Goal: Transaction & Acquisition: Purchase product/service

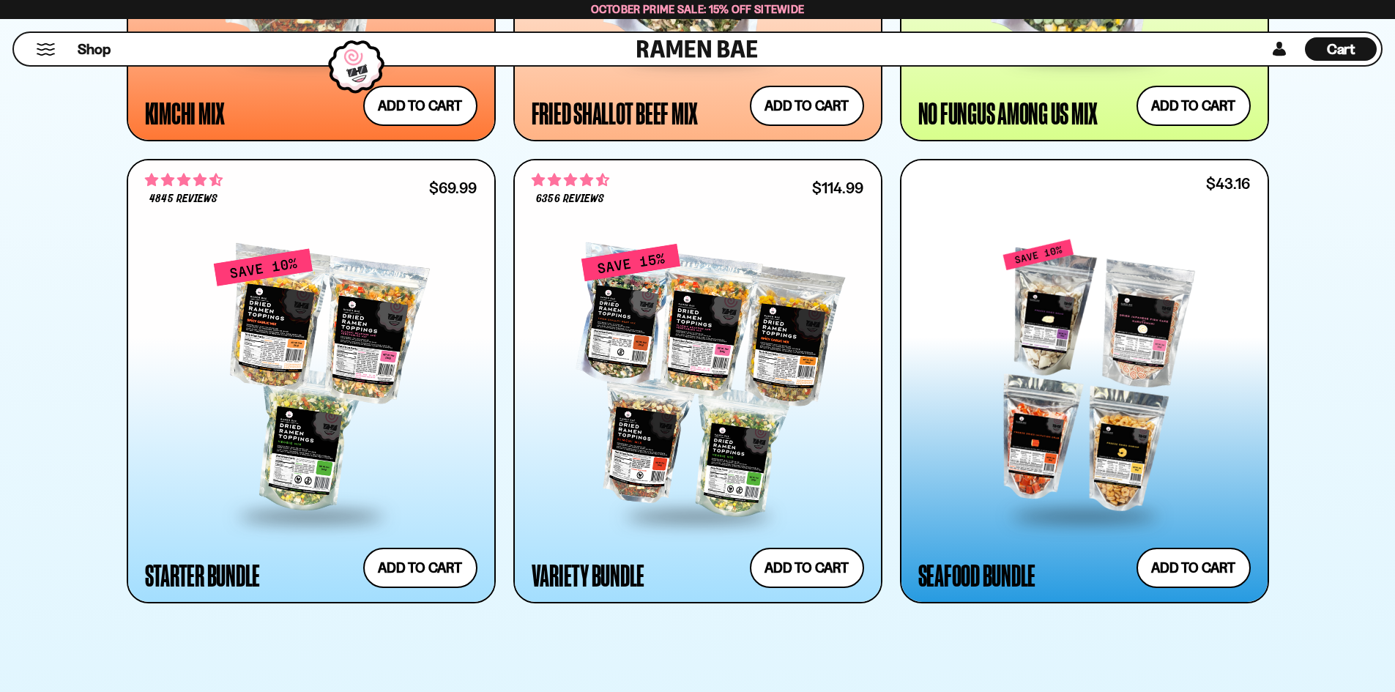
scroll to position [1684, 0]
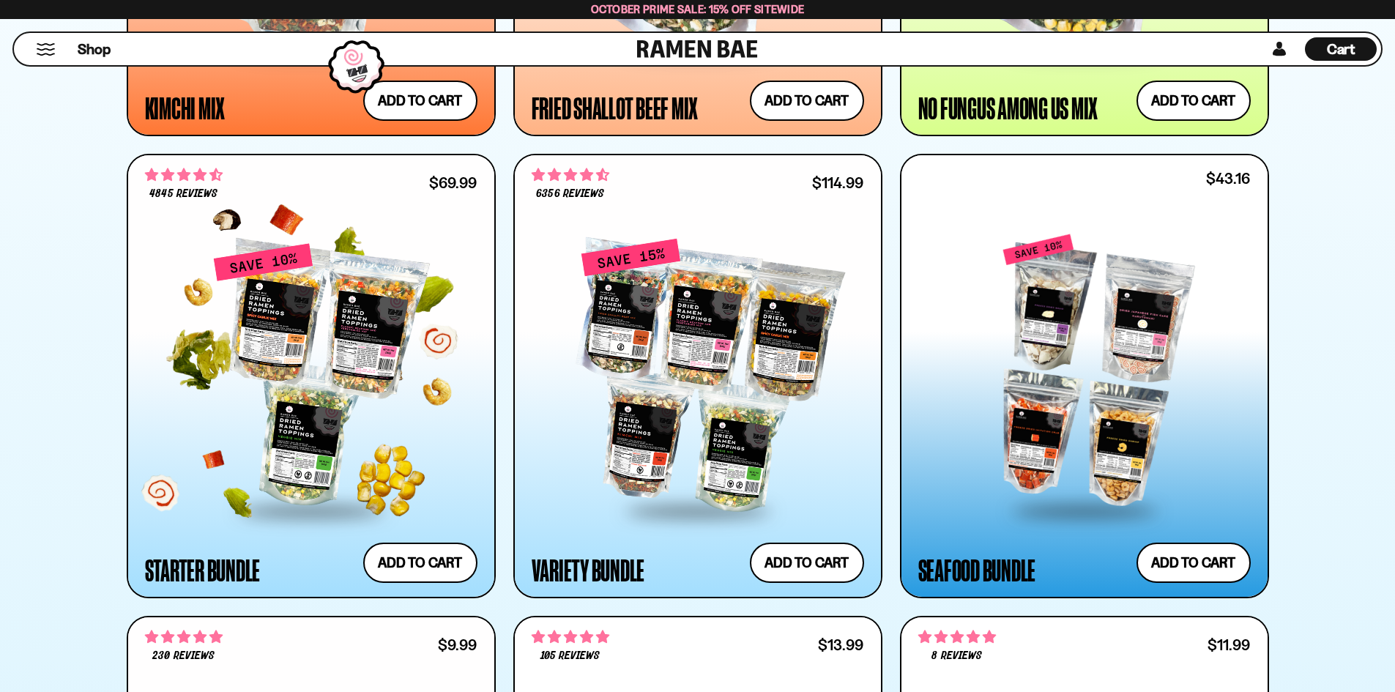
click at [384, 457] on div at bounding box center [311, 375] width 332 height 266
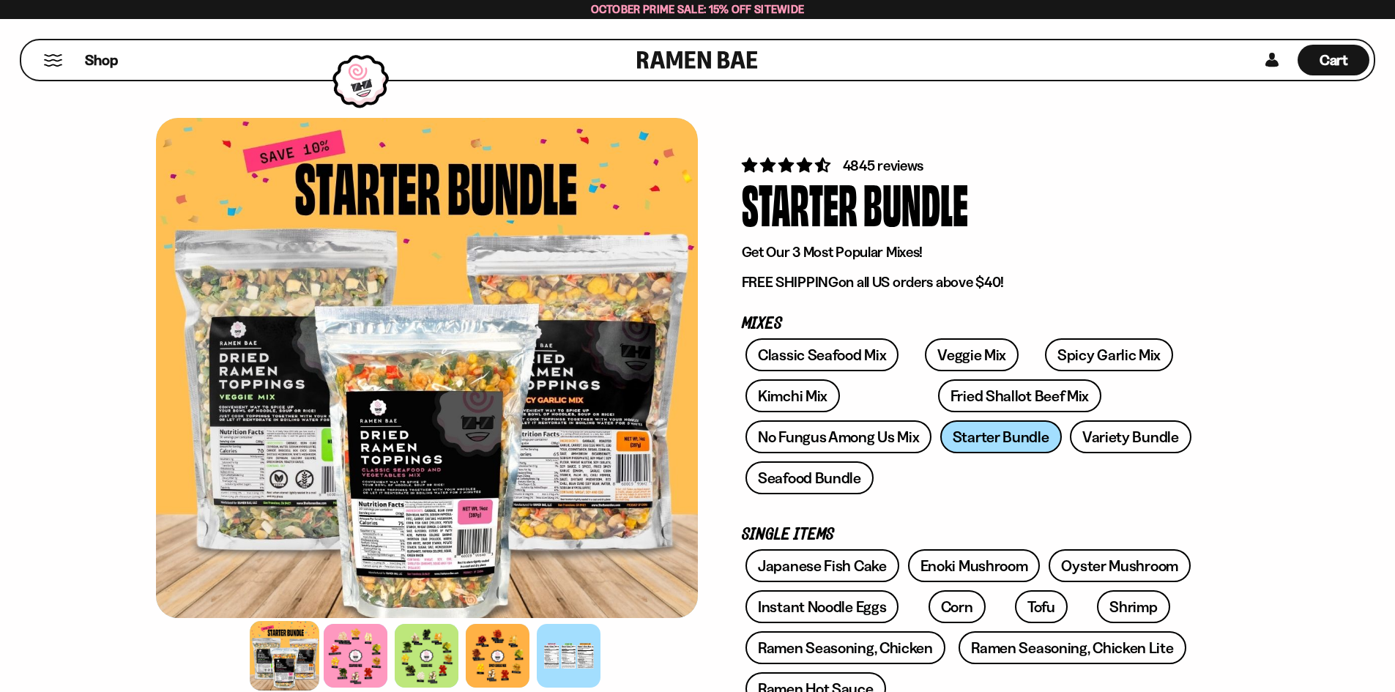
click at [394, 457] on div at bounding box center [427, 368] width 542 height 500
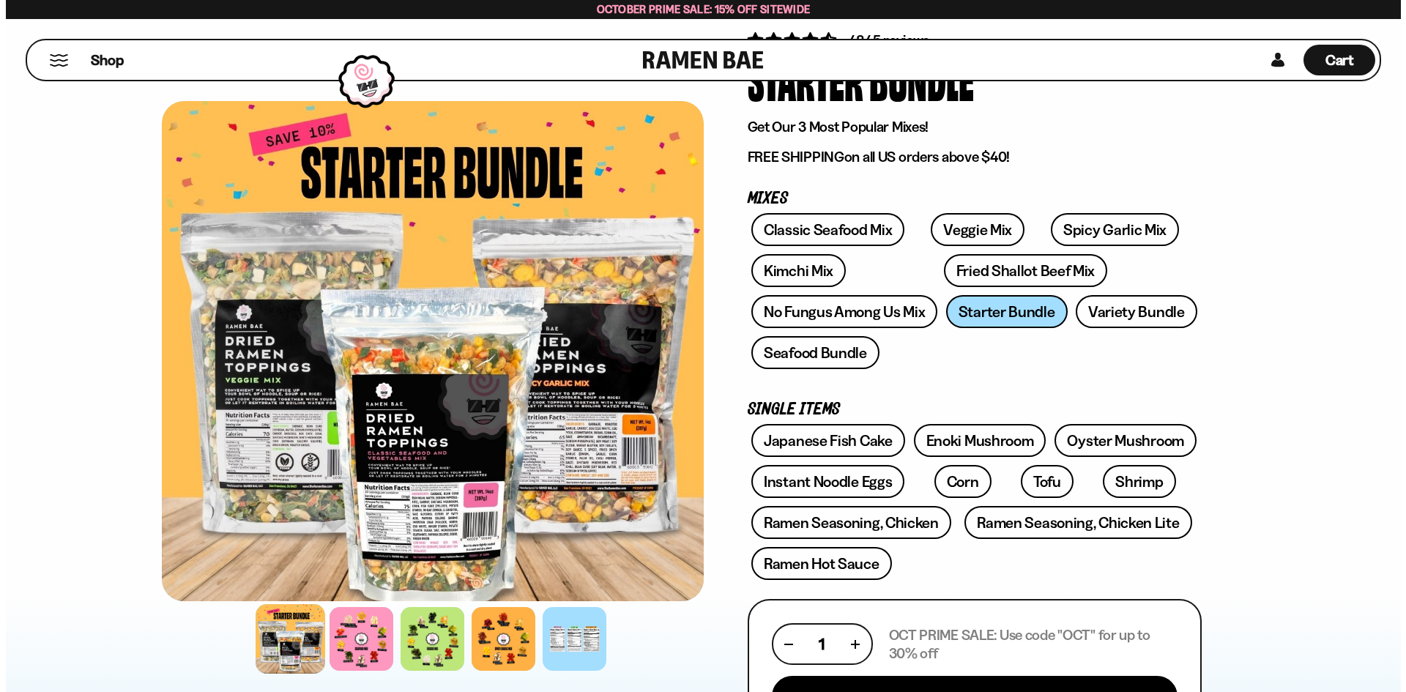
scroll to position [220, 0]
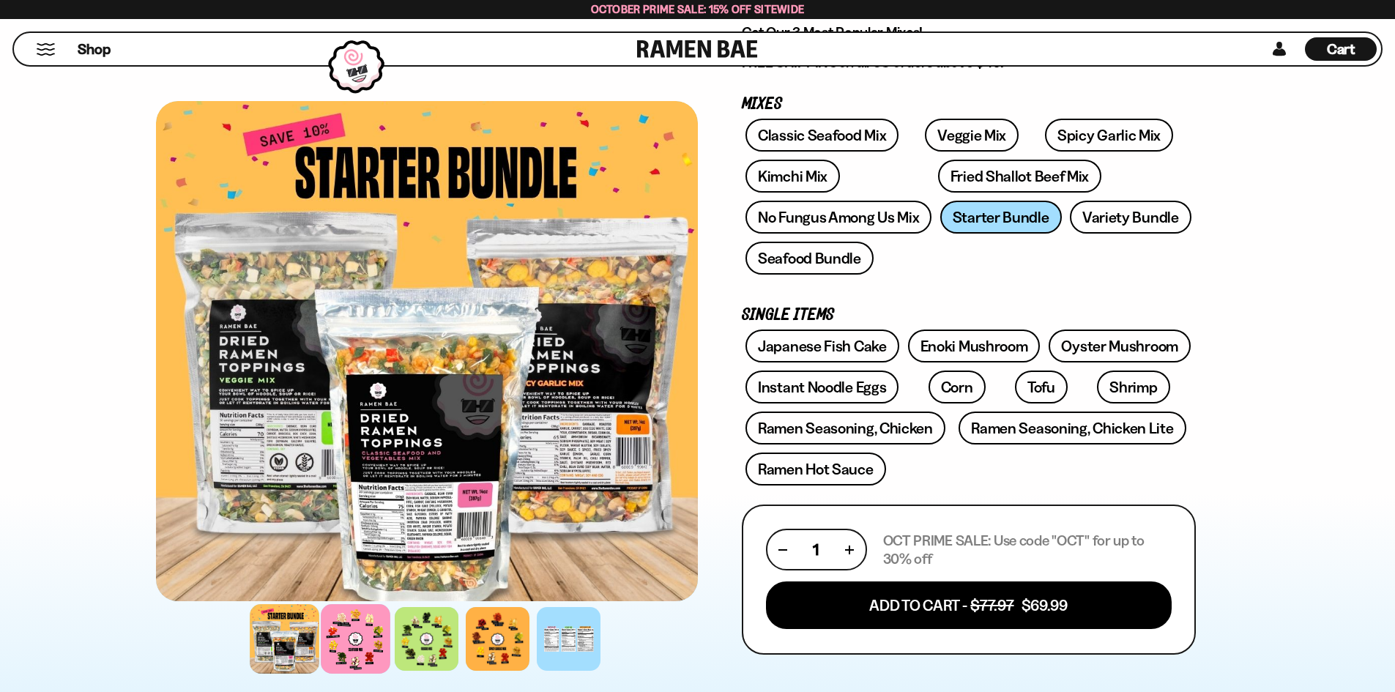
click at [383, 646] on div at bounding box center [356, 639] width 70 height 70
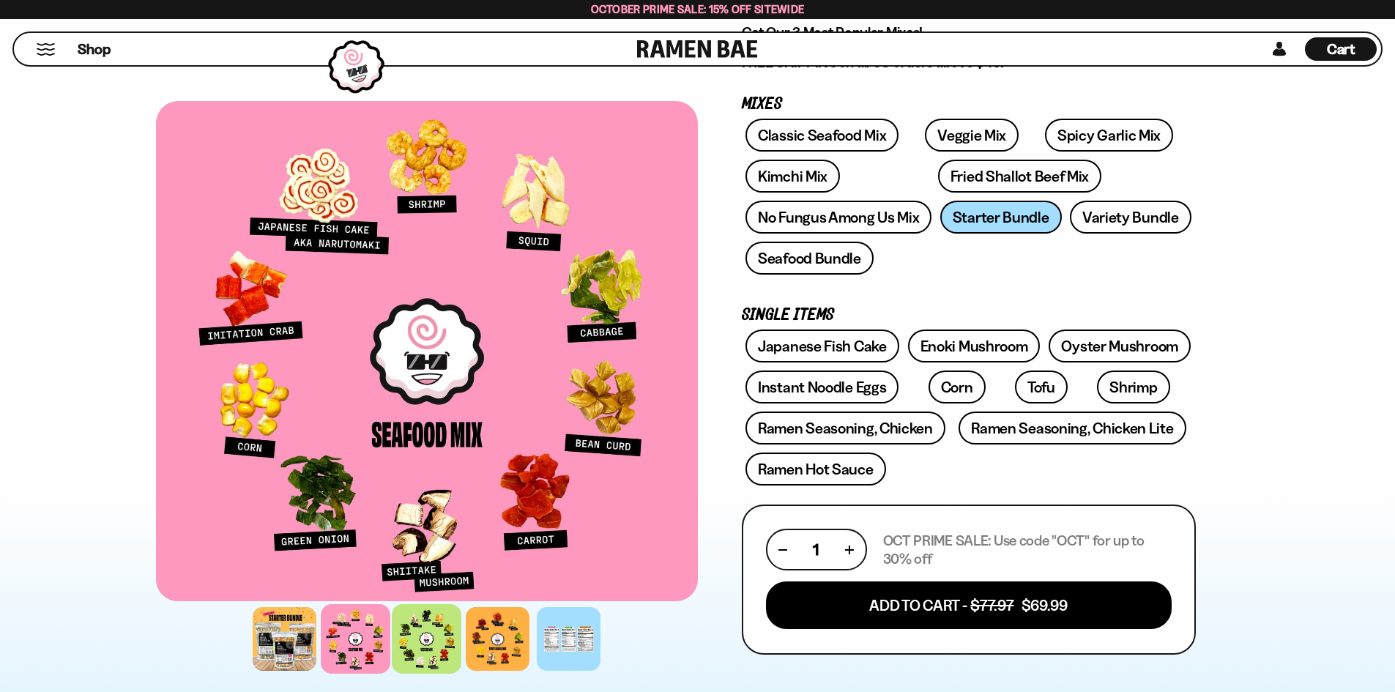
click at [395, 641] on div at bounding box center [427, 639] width 70 height 70
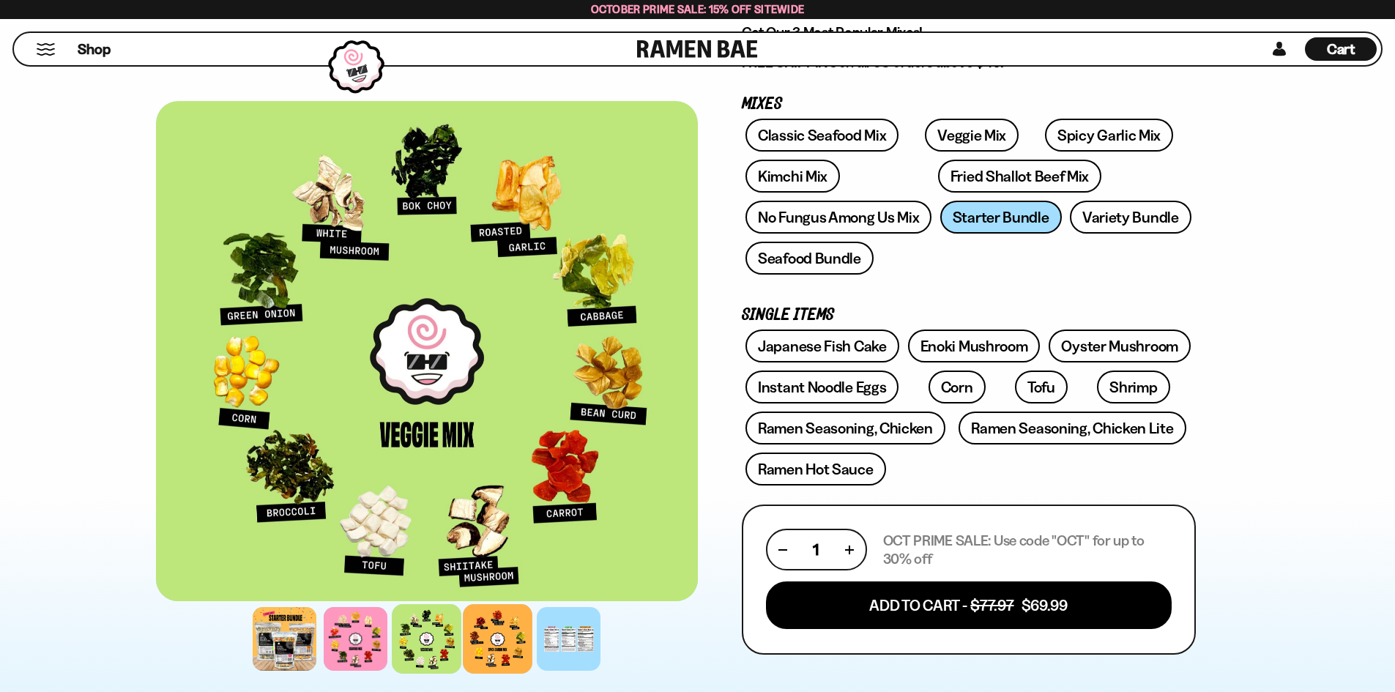
click at [490, 627] on div at bounding box center [498, 639] width 70 height 70
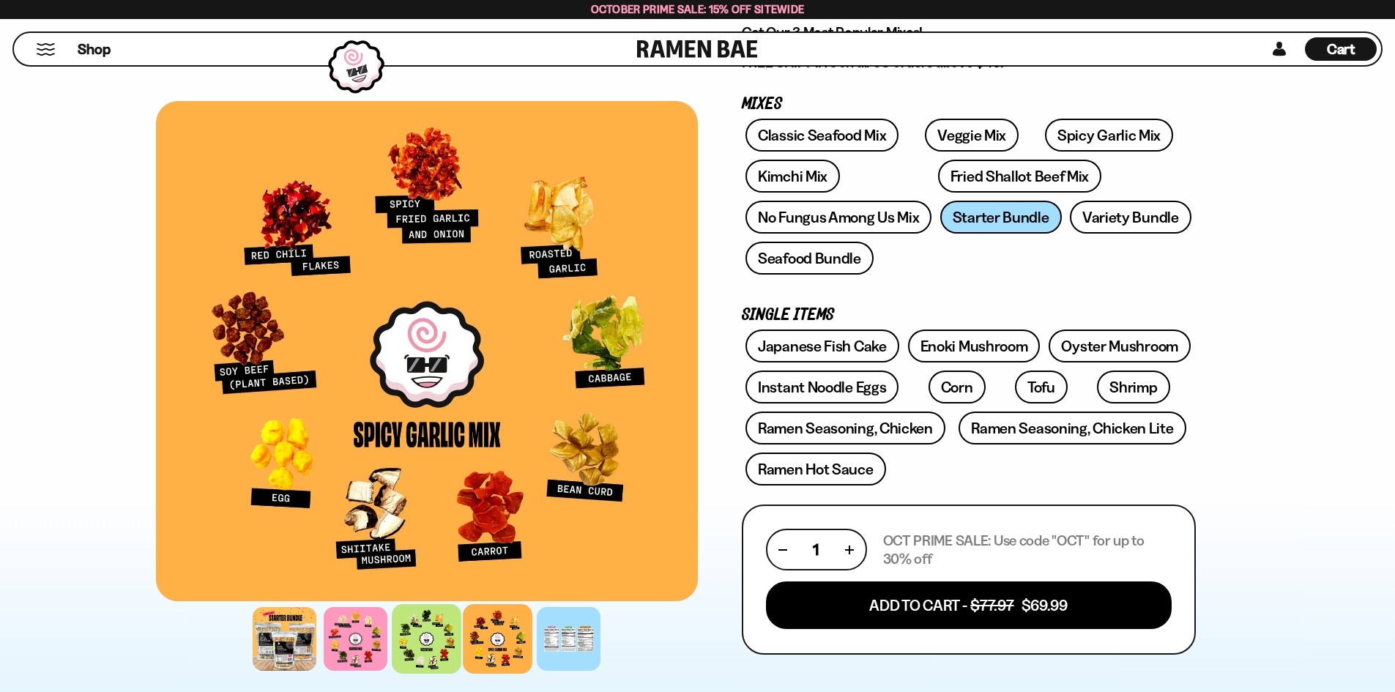
click at [398, 628] on div at bounding box center [427, 639] width 70 height 70
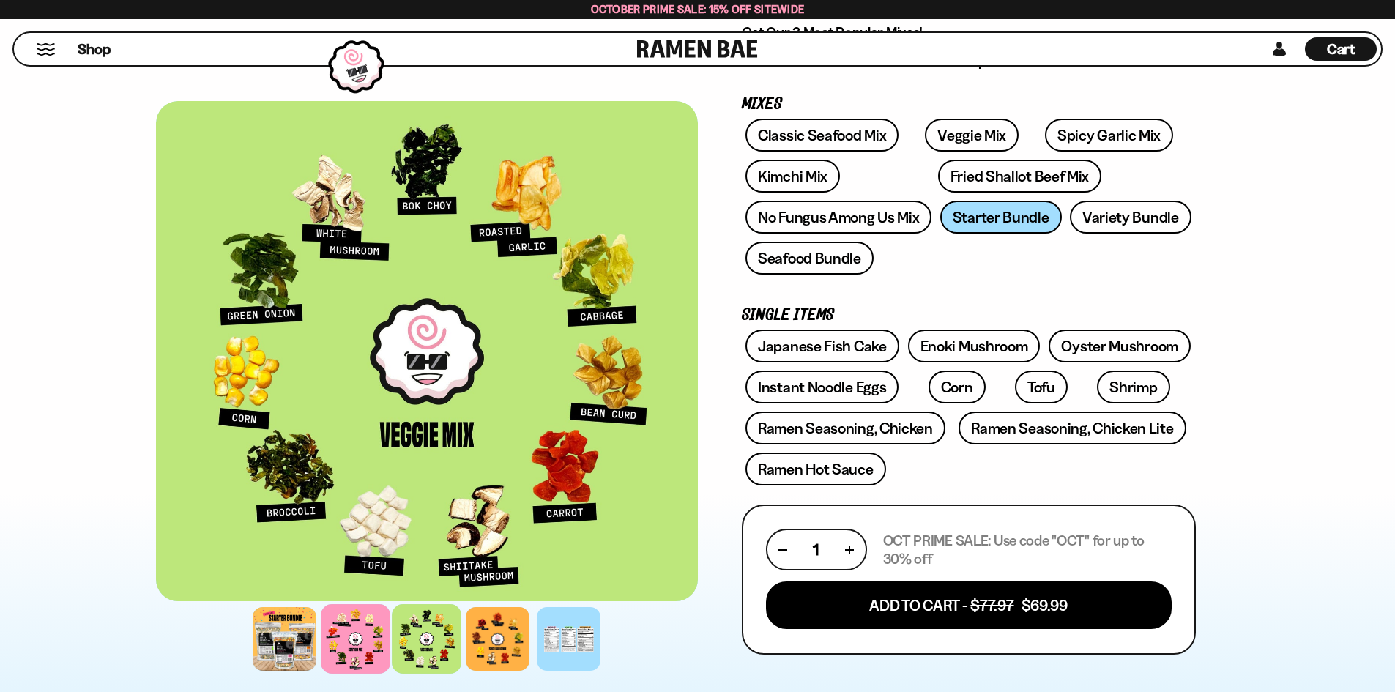
click at [338, 632] on div at bounding box center [356, 639] width 70 height 70
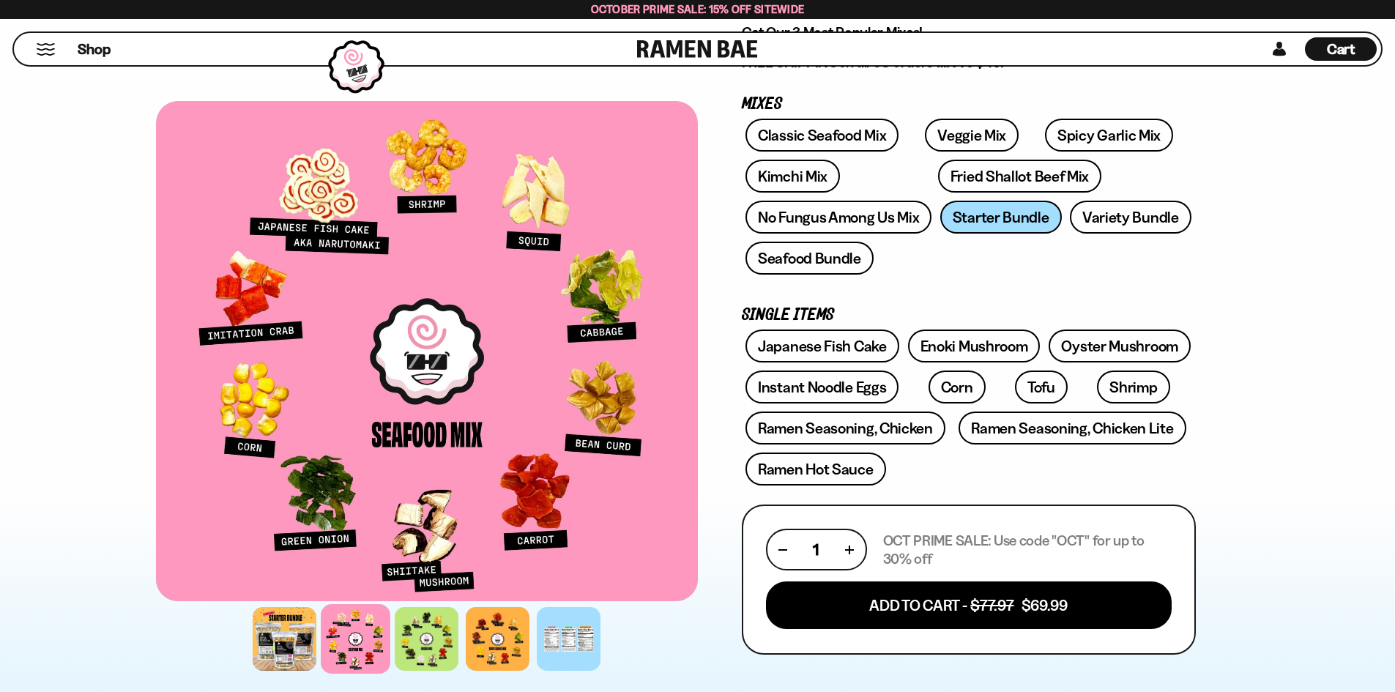
click at [1072, 542] on p "OCT PRIME SALE: Use code "OCT" for up to 30% off" at bounding box center [1027, 550] width 288 height 37
copy p "OCT"
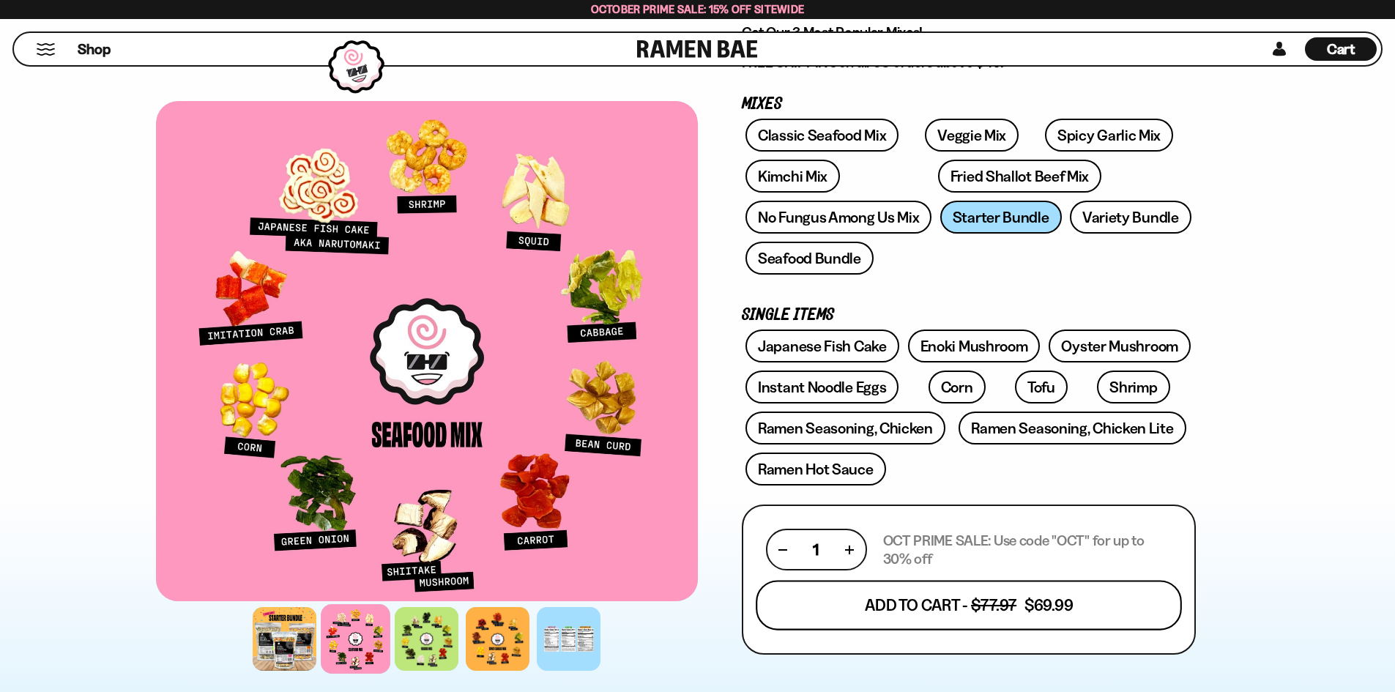
click at [944, 592] on button "Add To Cart - $77.97 $69.99" at bounding box center [969, 606] width 426 height 50
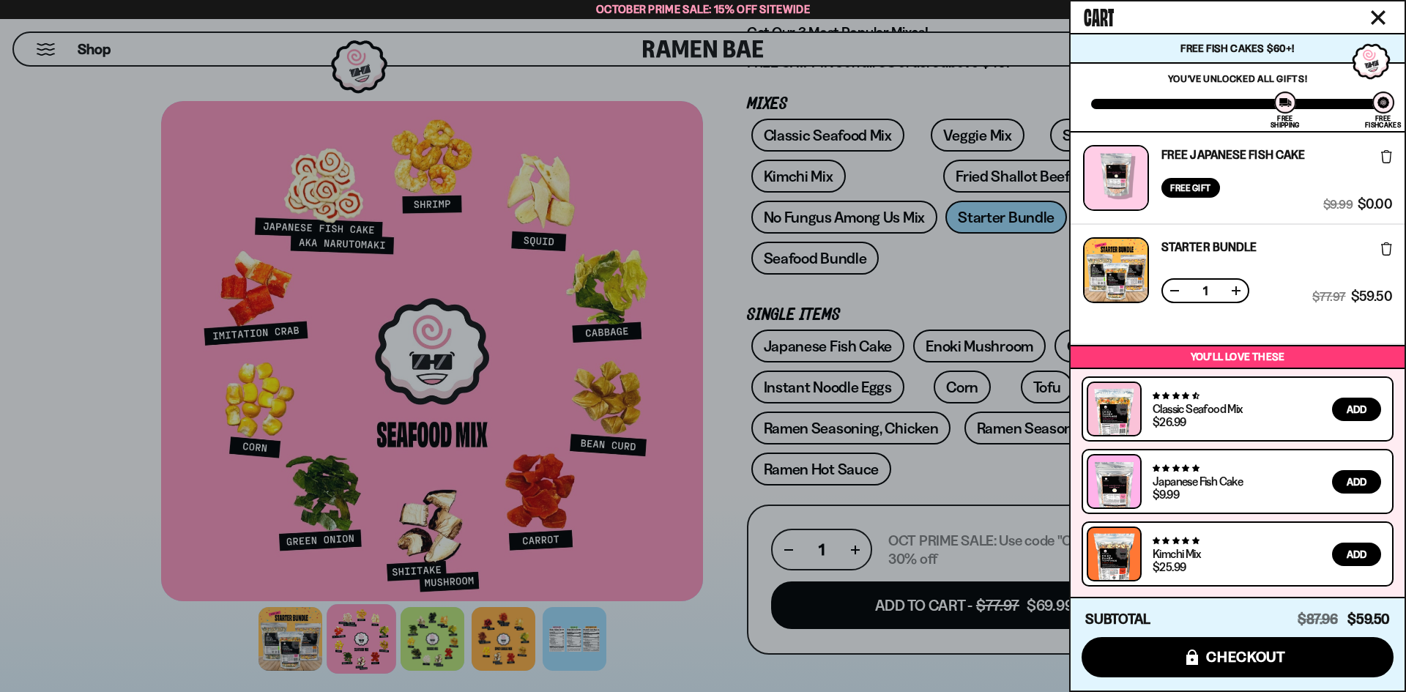
click at [1386, 106] on div at bounding box center [1383, 103] width 22 height 22
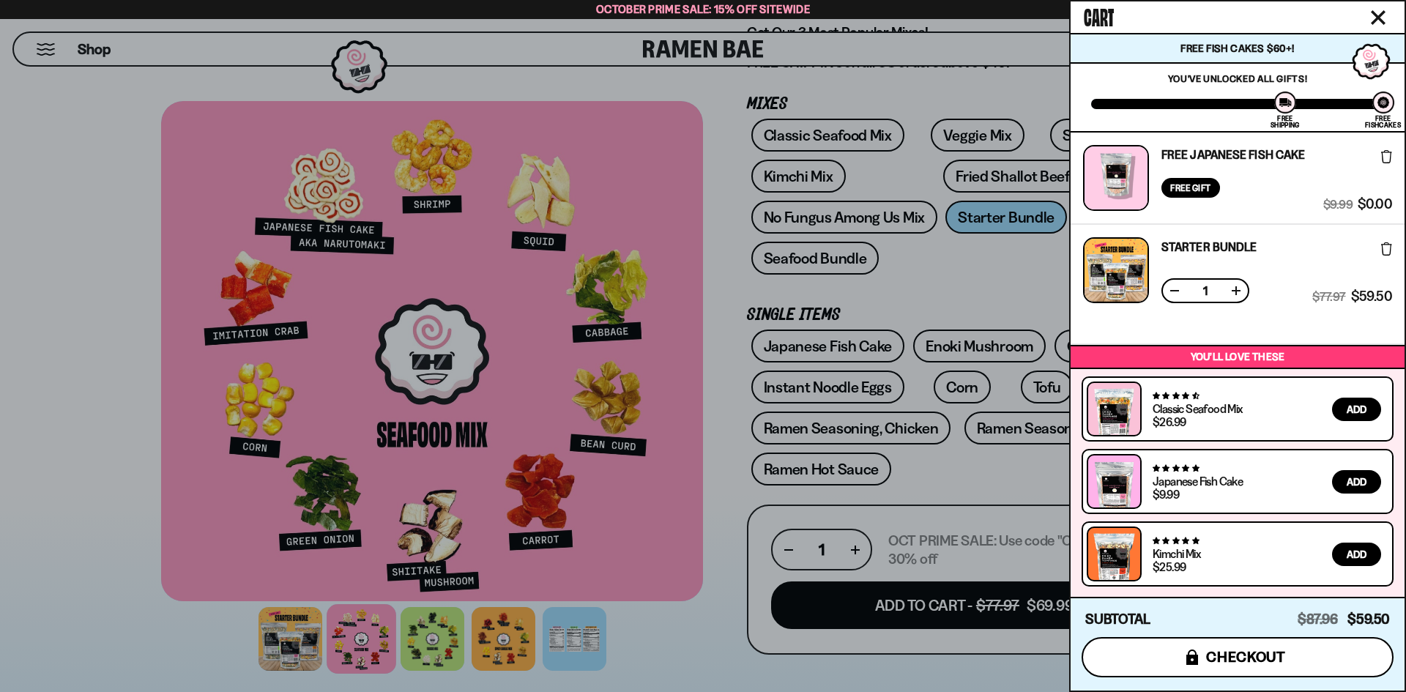
click at [1187, 660] on icon "submit" at bounding box center [1192, 656] width 12 height 15
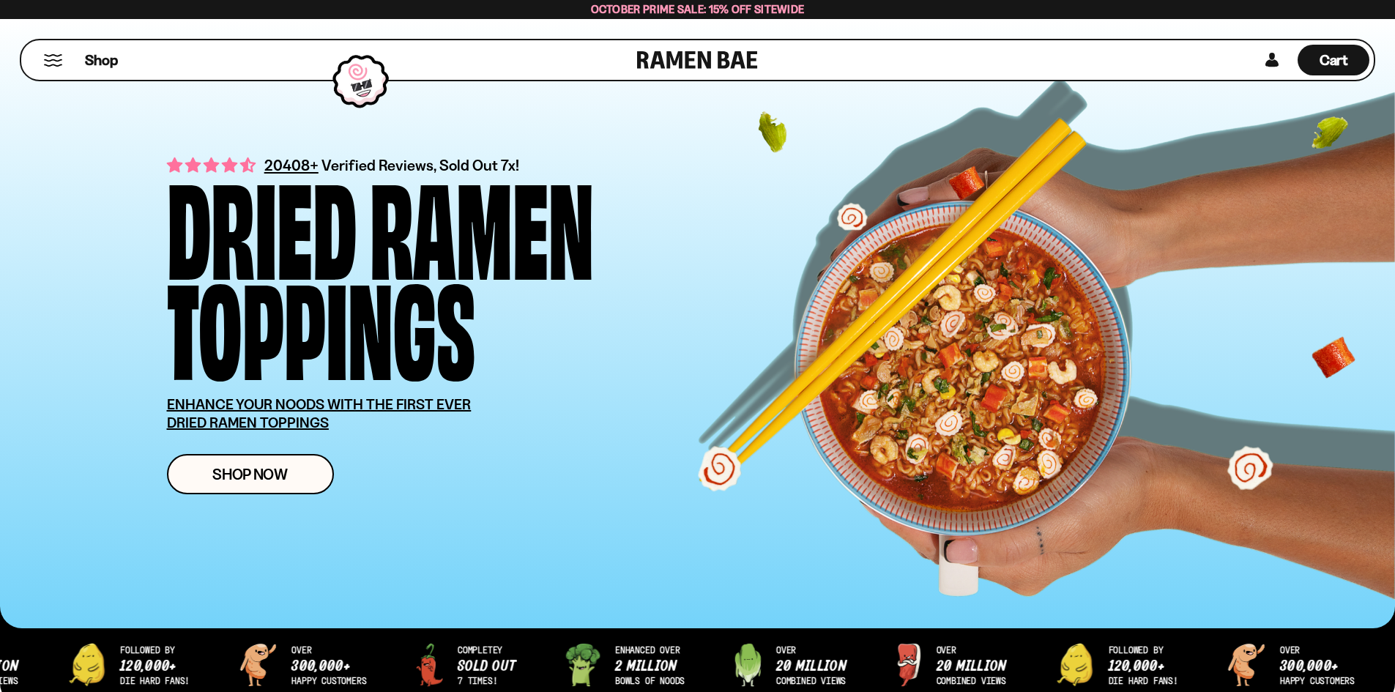
click at [49, 59] on button "Mobile Menu Trigger" at bounding box center [53, 60] width 20 height 12
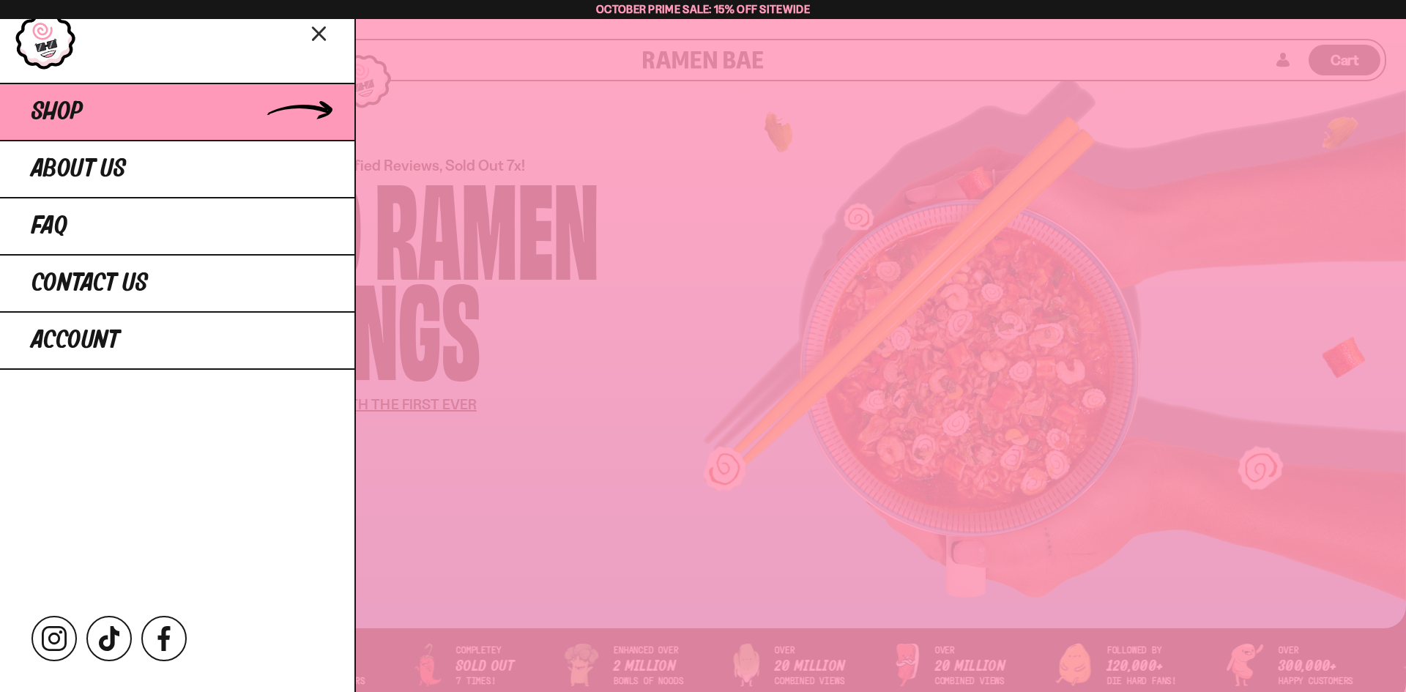
click at [190, 115] on link "Shop" at bounding box center [177, 111] width 354 height 57
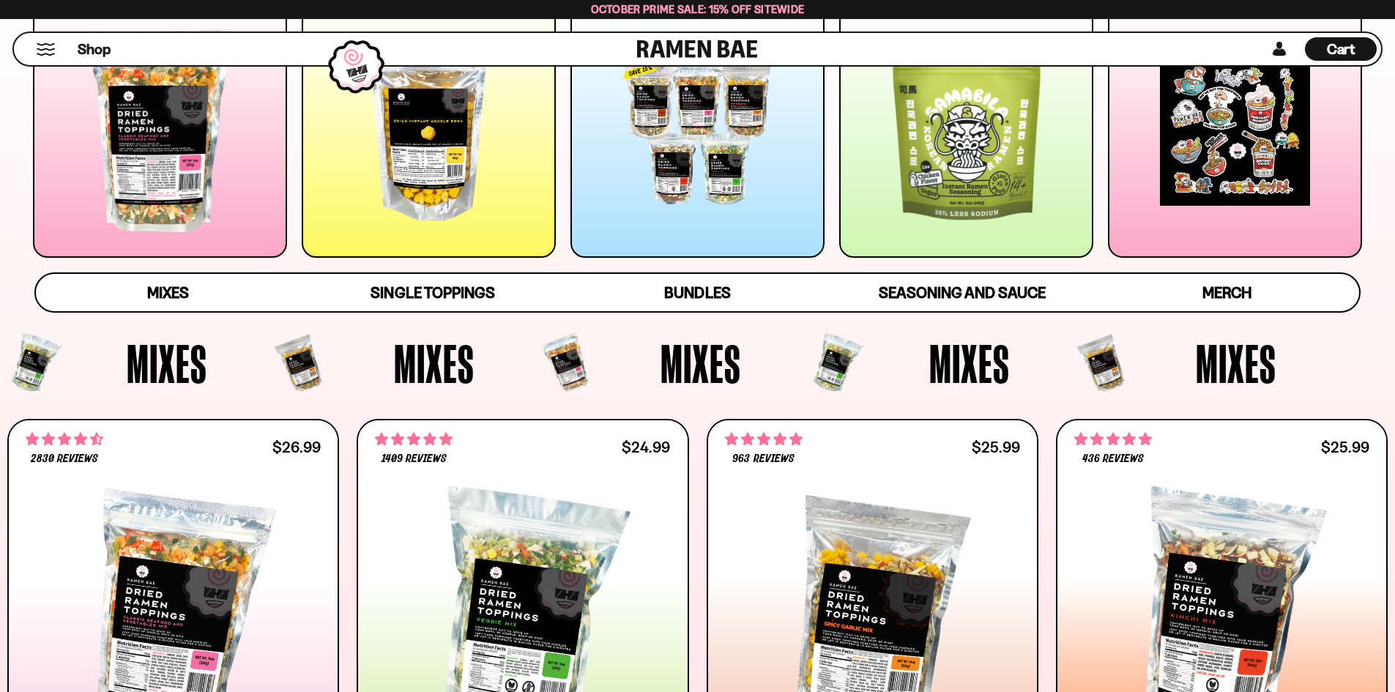
scroll to position [146, 0]
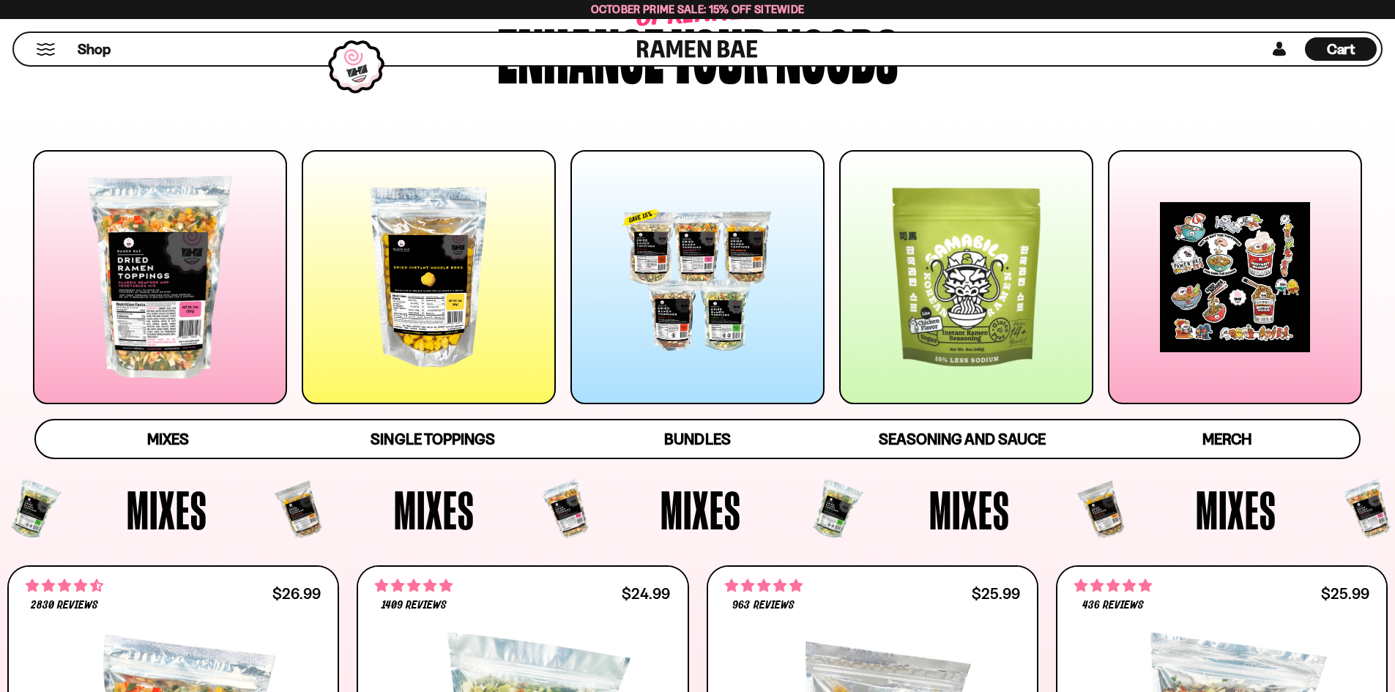
click at [1021, 351] on div at bounding box center [966, 277] width 254 height 254
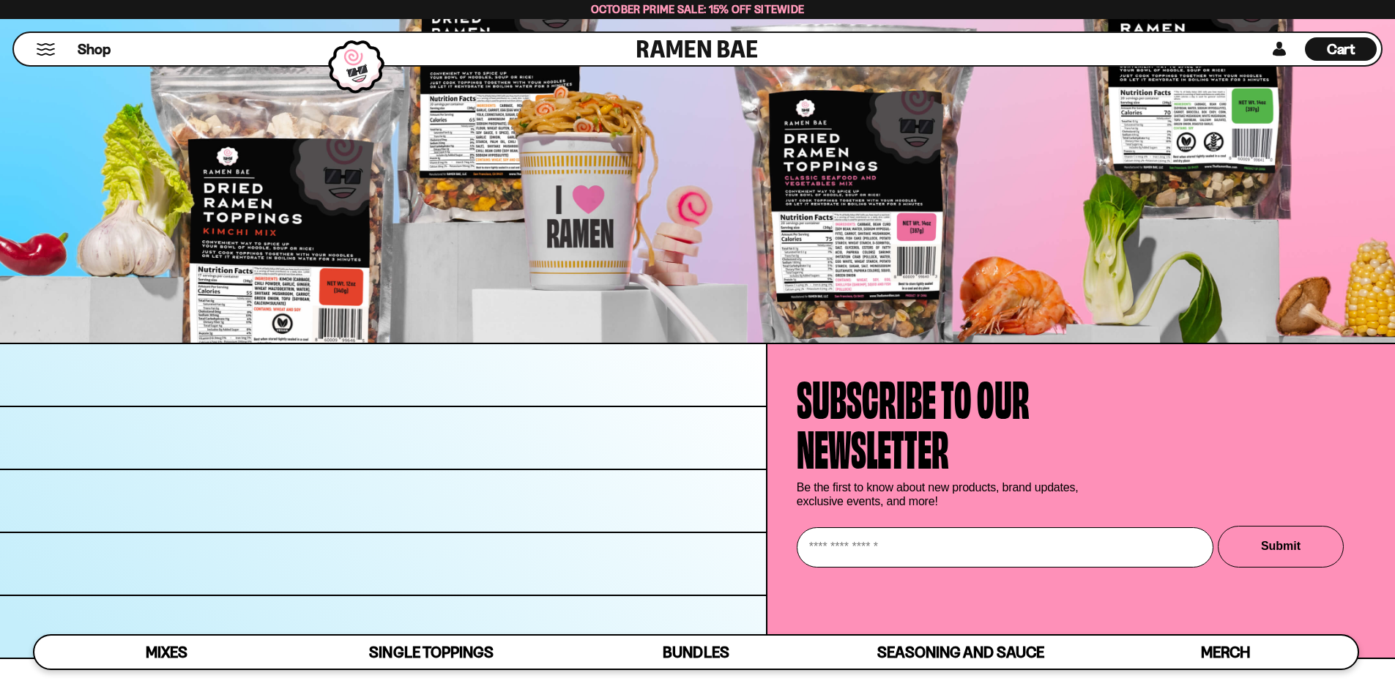
scroll to position [5874, 0]
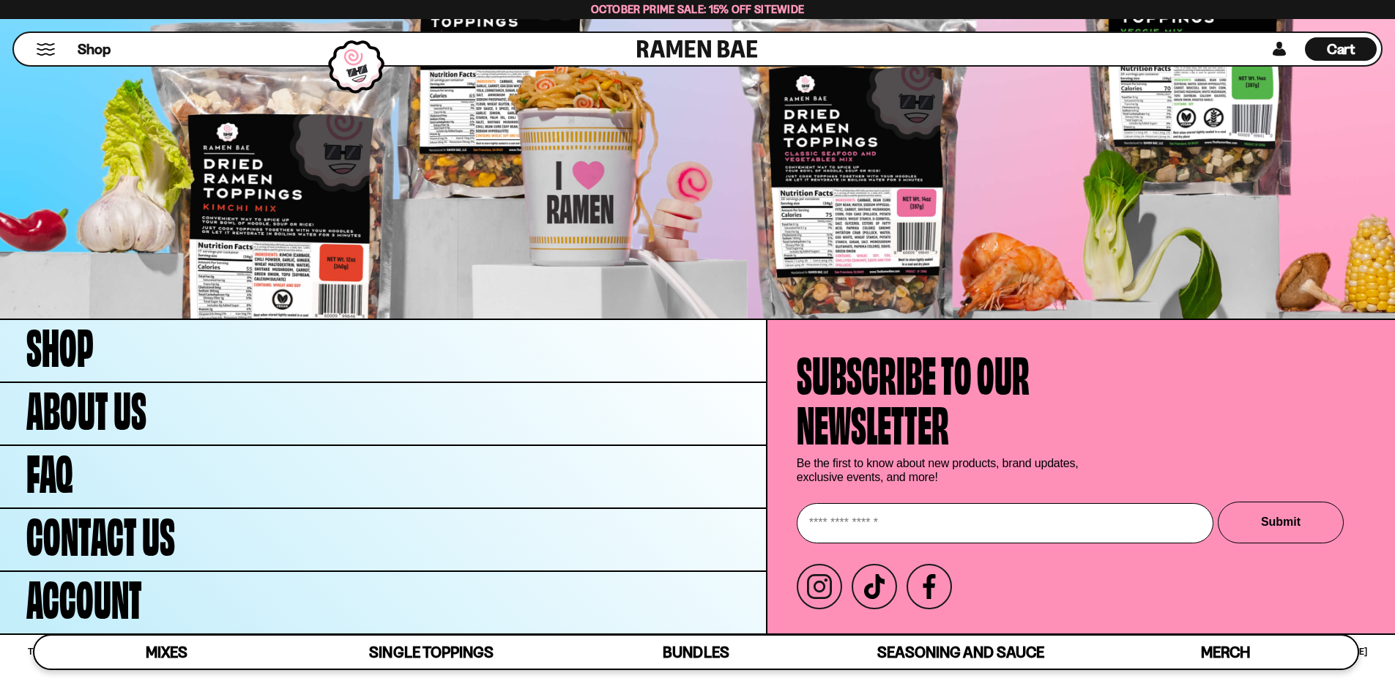
click at [1315, 60] on div "Cart D0381C2F-513E-4F90-8A41-6F0A75DCBAAA" at bounding box center [1341, 48] width 72 height 23
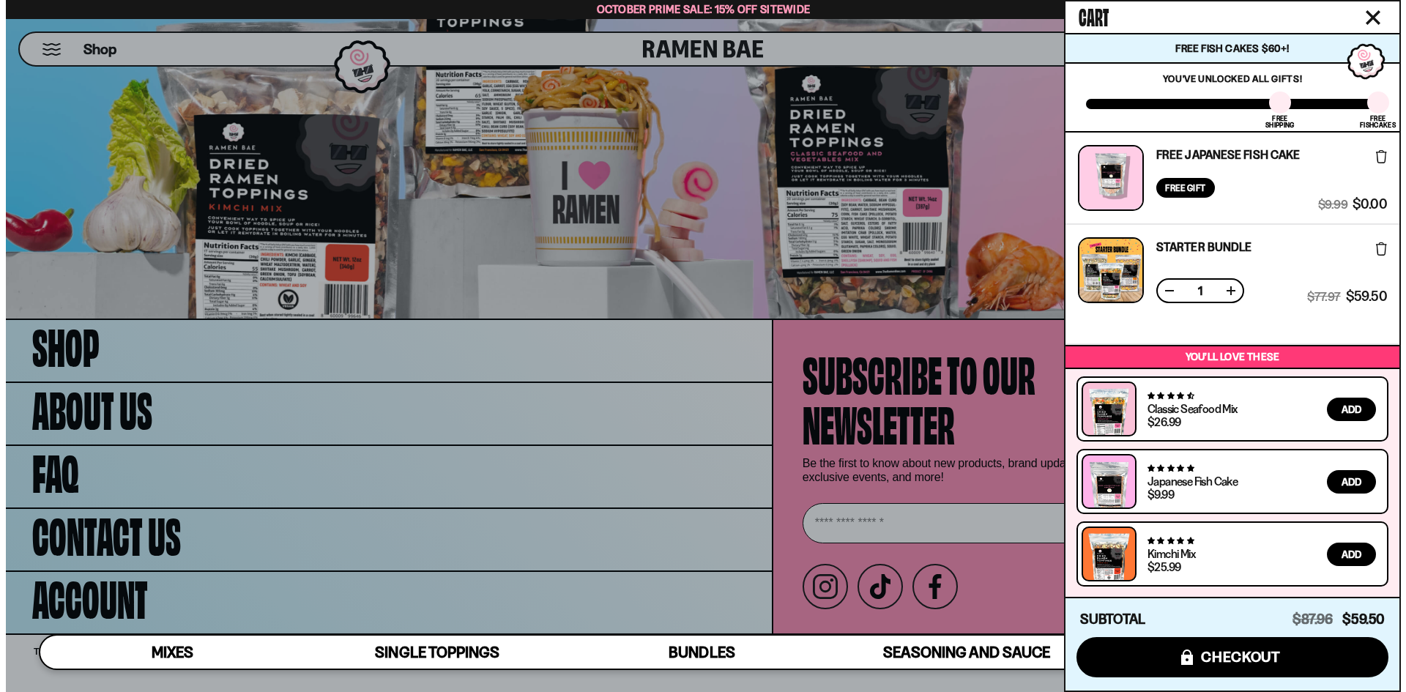
scroll to position [5910, 0]
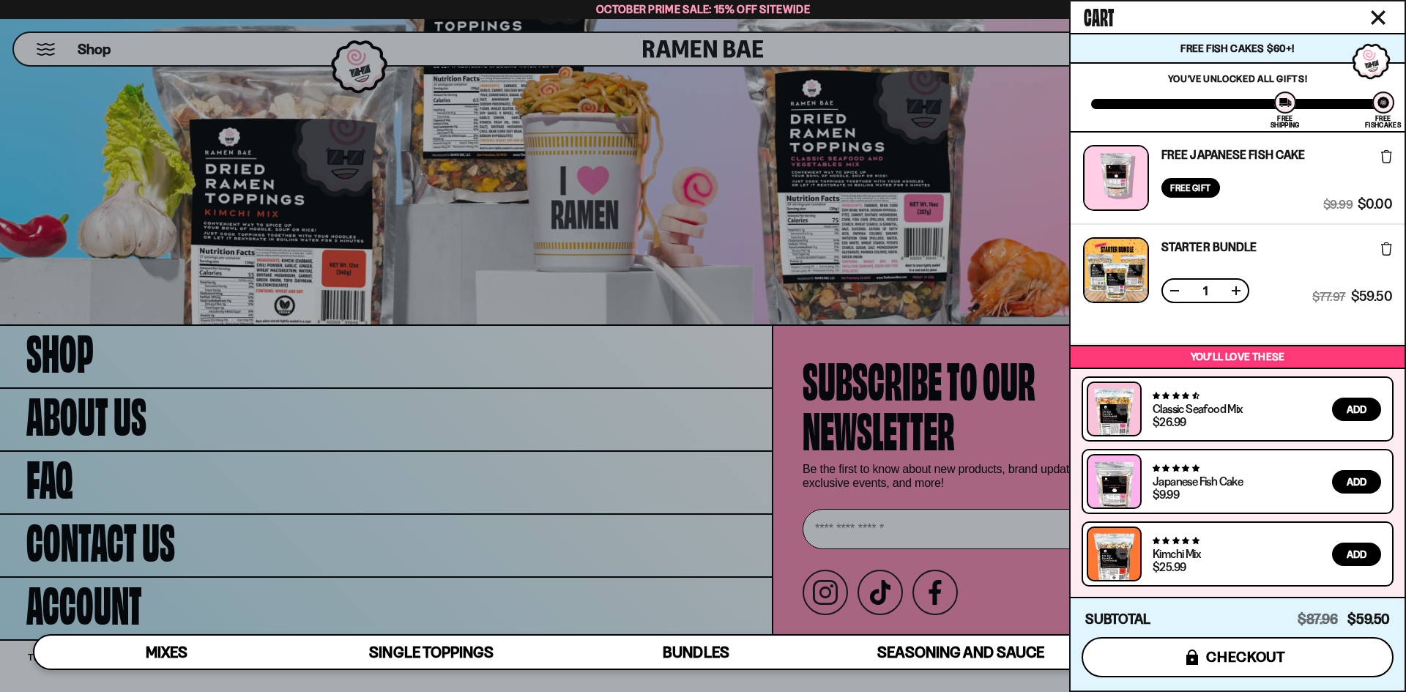
click at [1243, 663] on span "checkout" at bounding box center [1246, 657] width 80 height 16
